Goal: Information Seeking & Learning: Check status

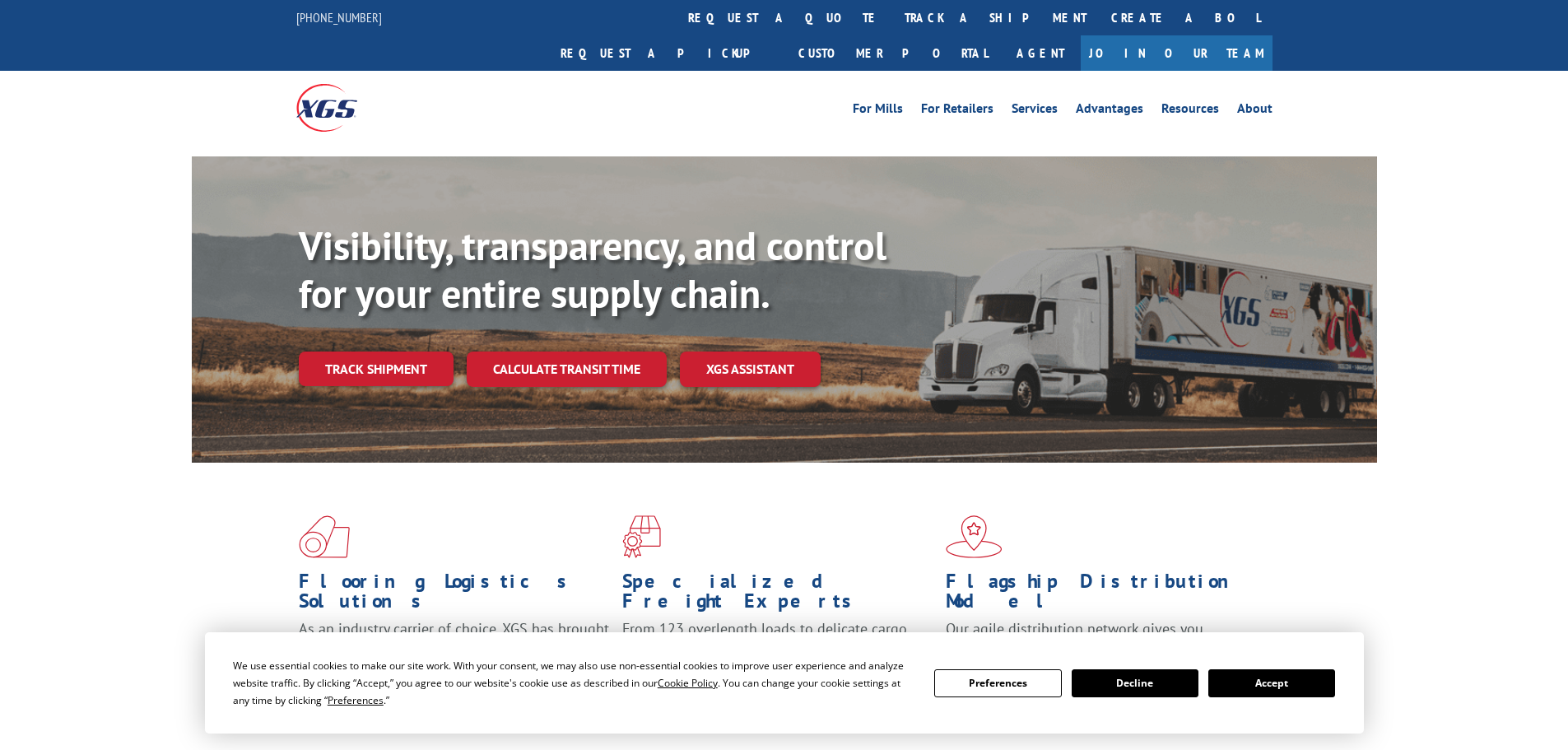
drag, startPoint x: 1294, startPoint y: 687, endPoint x: 1145, endPoint y: 660, distance: 151.4
click at [1293, 687] on button "Accept" at bounding box center [1271, 683] width 127 height 28
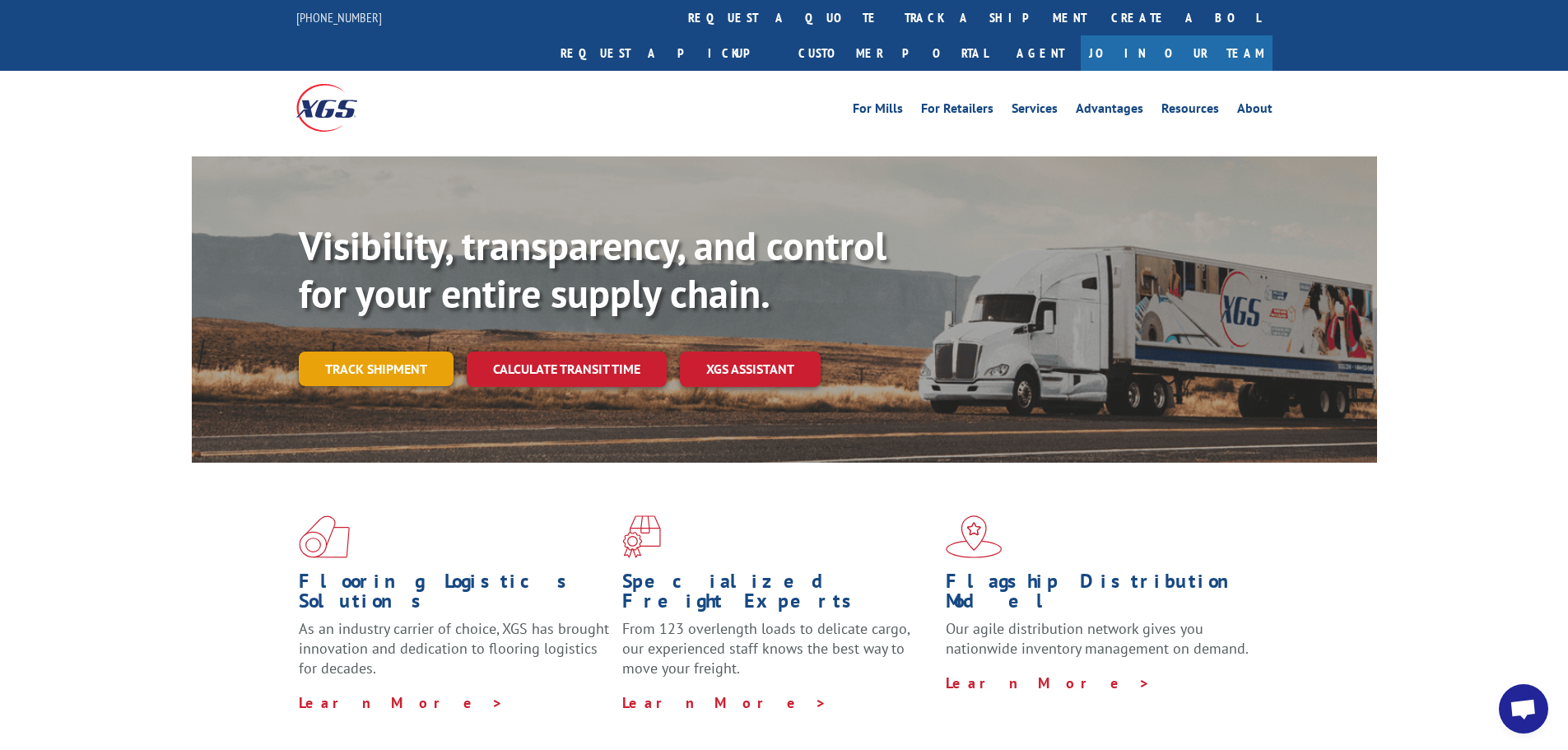
click at [374, 352] on link "Track shipment" at bounding box center [376, 369] width 155 height 35
click at [412, 352] on link "Track shipment" at bounding box center [376, 369] width 155 height 35
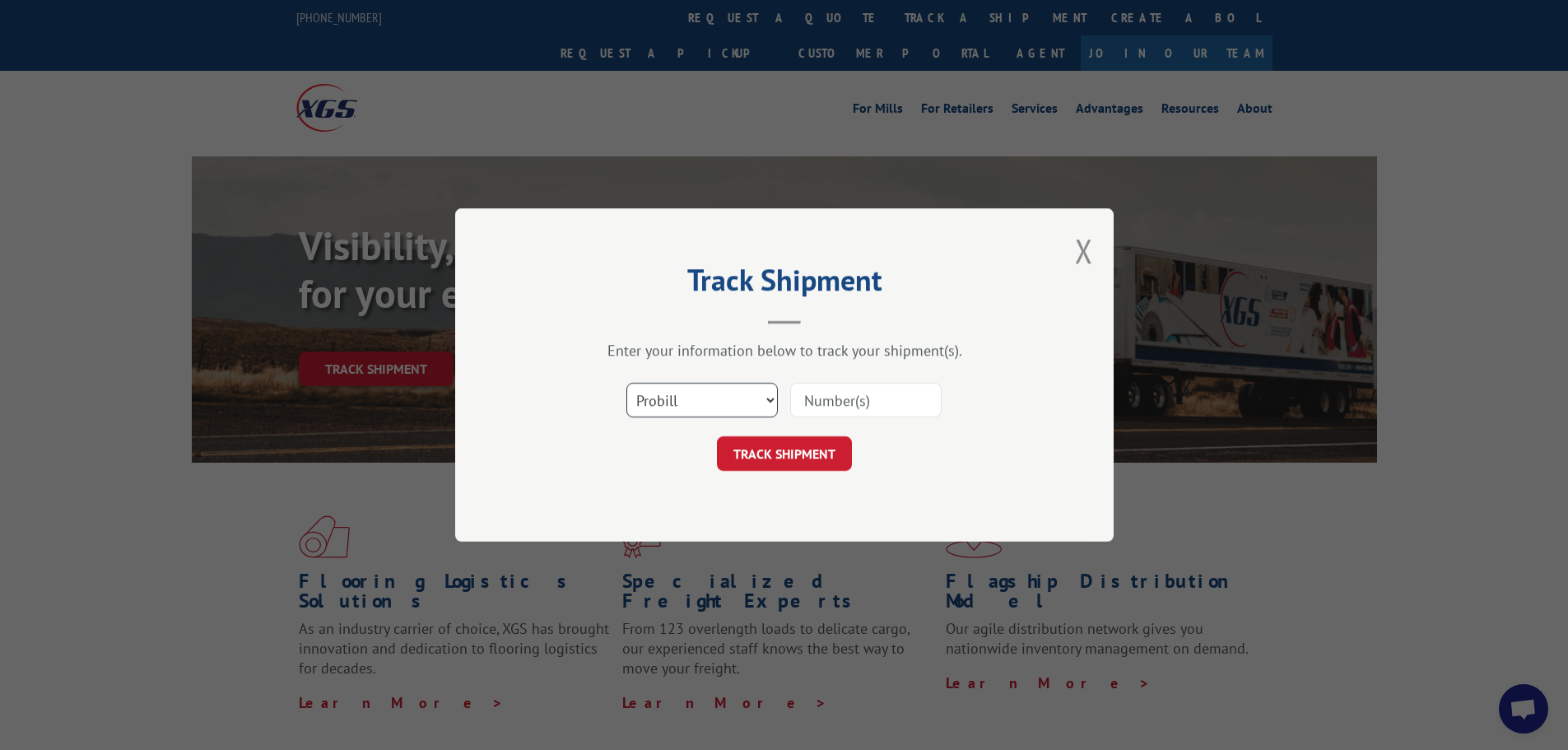
click at [739, 398] on select "Select category... Probill BOL PO" at bounding box center [702, 400] width 151 height 35
select select "bol"
click at [627, 383] on select "Select category... Probill BOL PO" at bounding box center [702, 400] width 151 height 35
click at [864, 404] on input at bounding box center [866, 400] width 151 height 35
paste input "5181749"
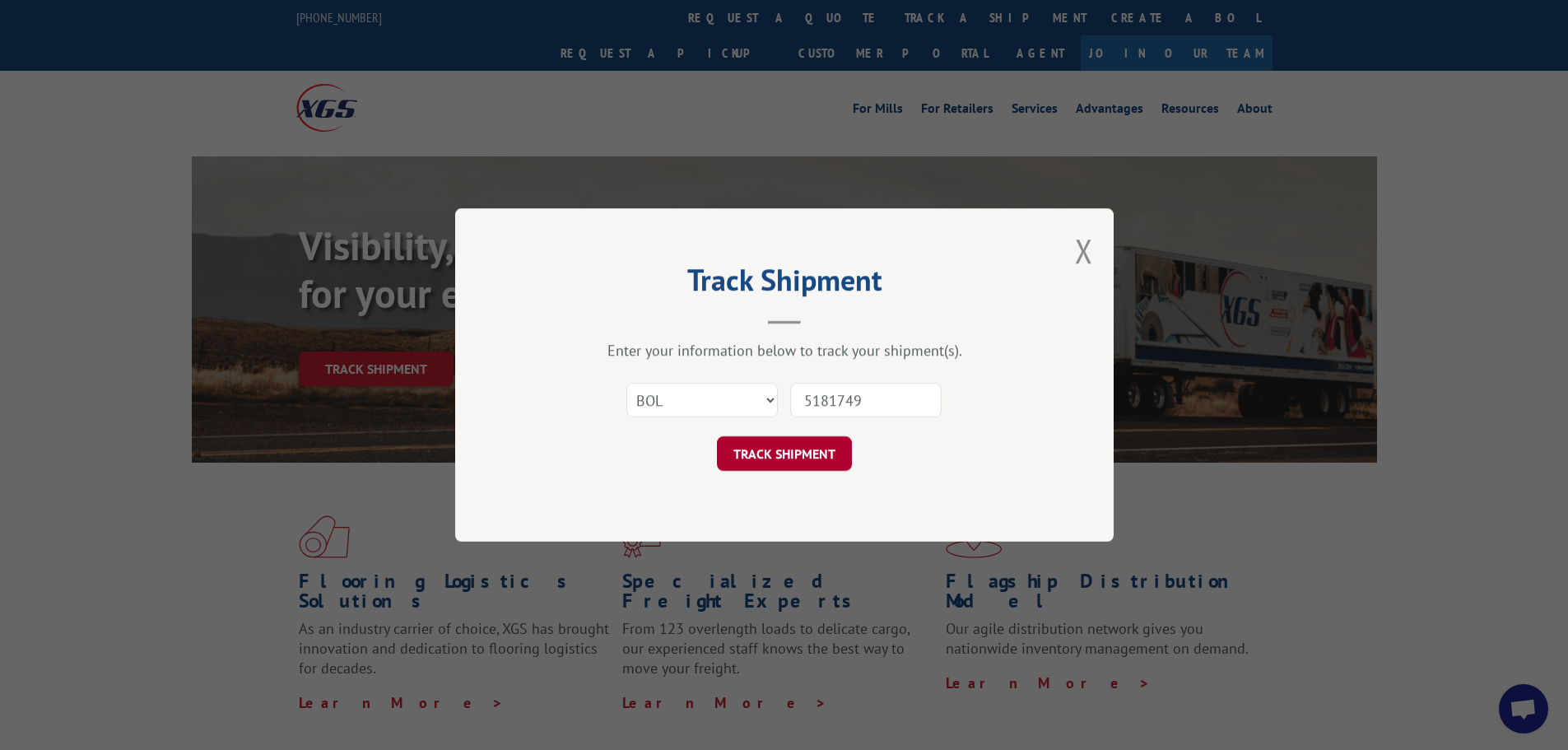
type input "5181749"
click at [834, 459] on button "TRACK SHIPMENT" at bounding box center [784, 454] width 135 height 35
